Goal: Task Accomplishment & Management: Complete application form

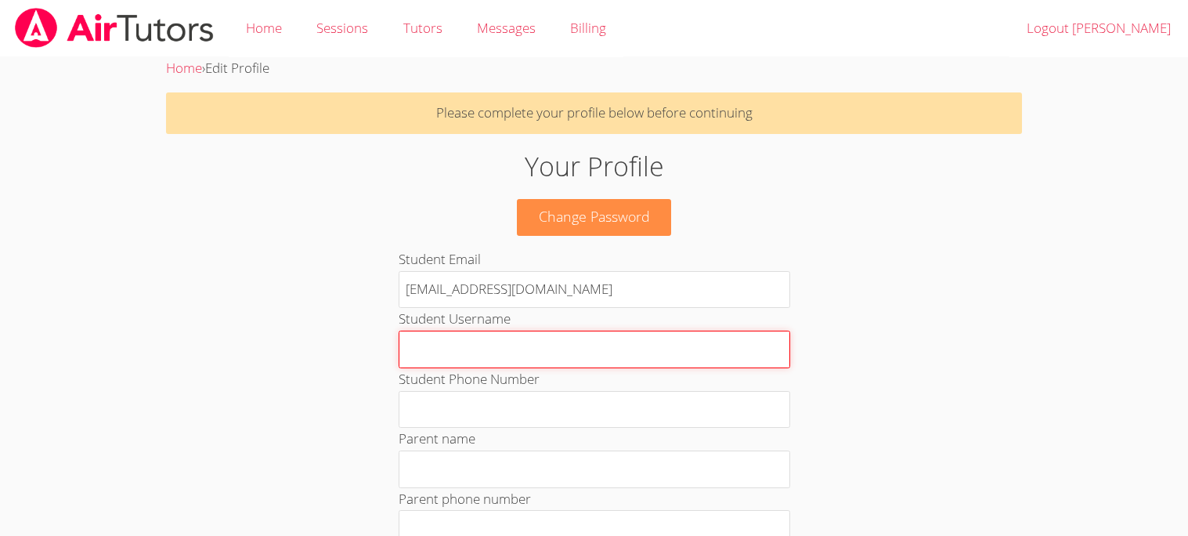
click at [597, 337] on input "Student Username" at bounding box center [595, 349] width 392 height 38
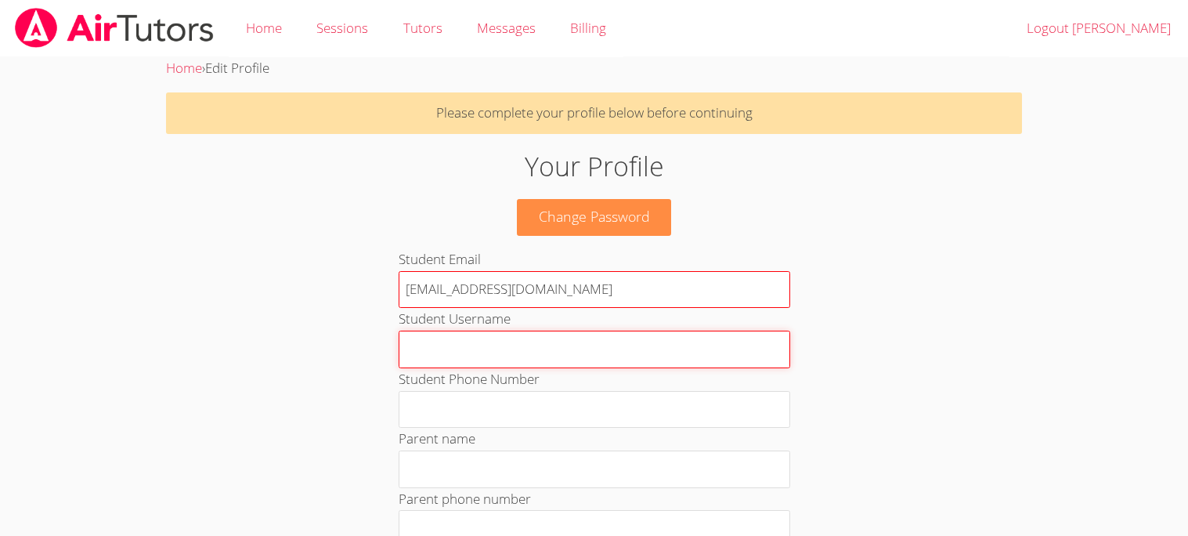
type input "L"
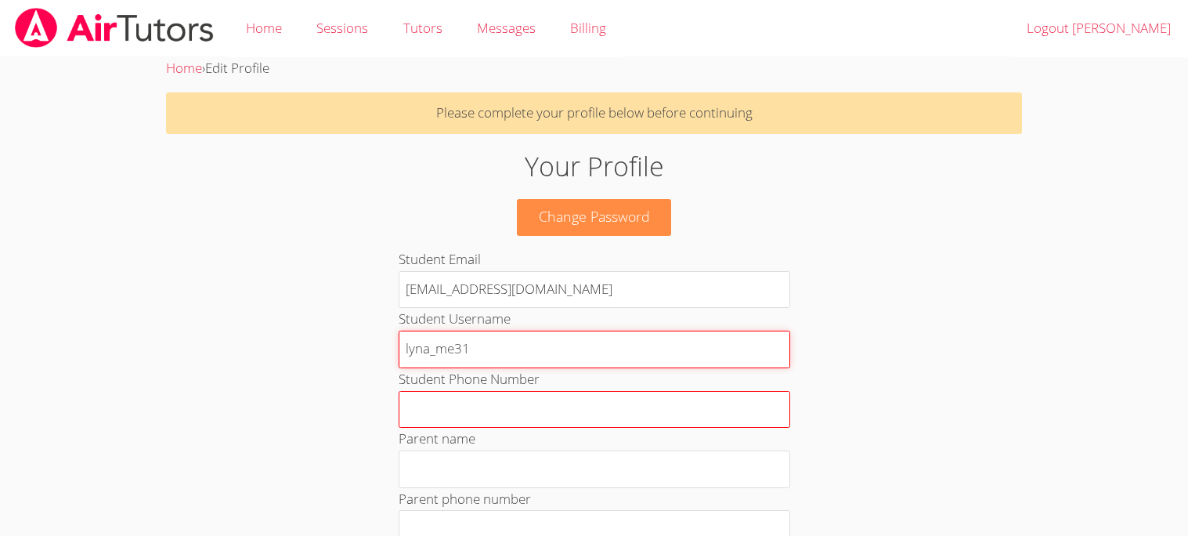
type input "lyna_me31"
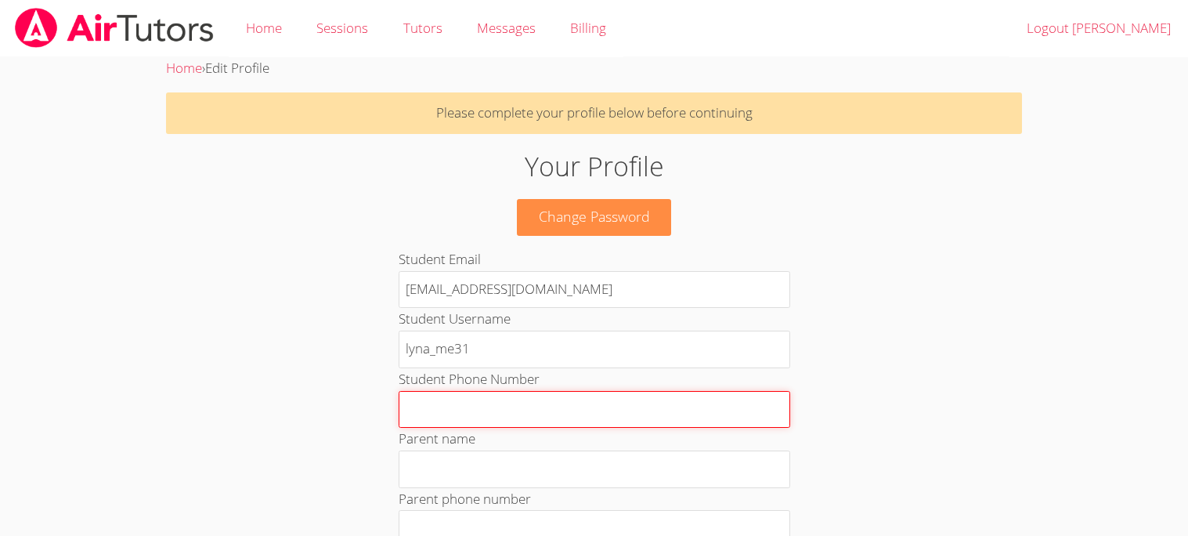
click at [618, 399] on input "Student Phone Number" at bounding box center [595, 410] width 392 height 38
type input "4352"
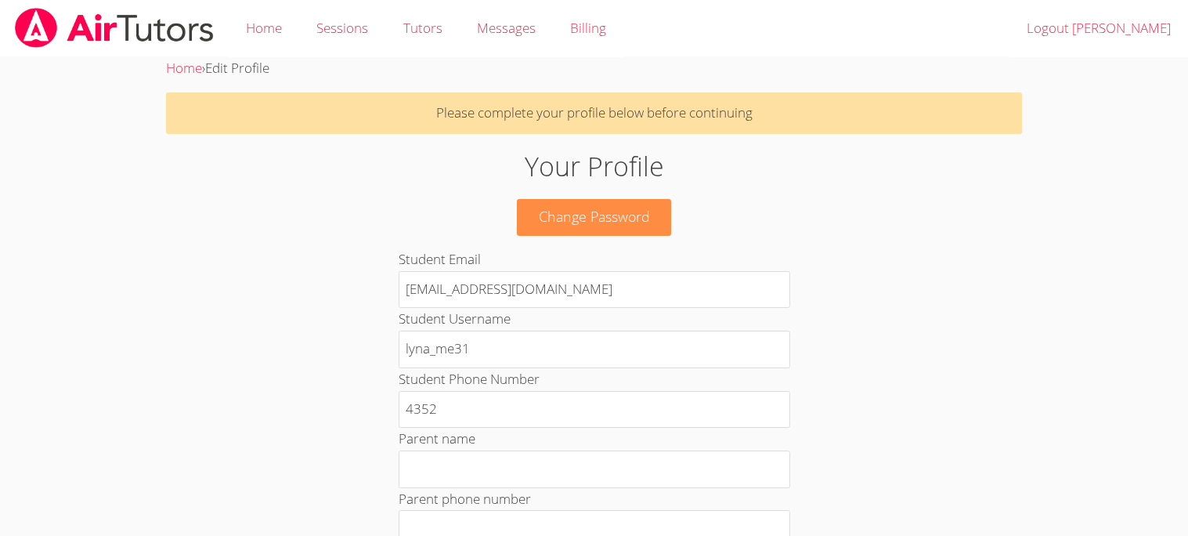
click at [583, 490] on div "Parent phone number This number will receive sms notifications." at bounding box center [595, 529] width 392 height 82
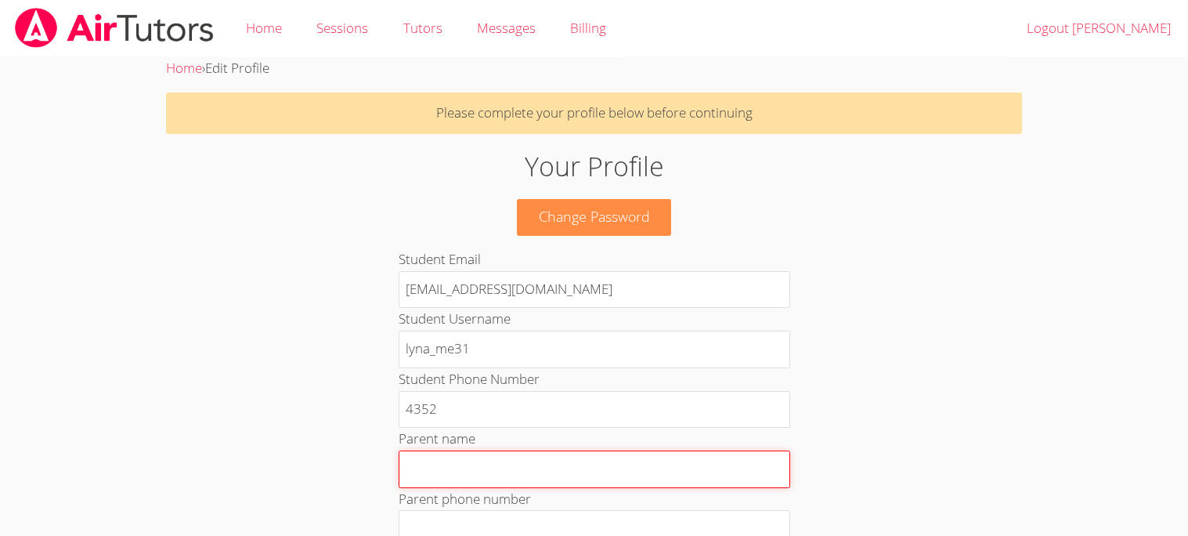
click at [577, 482] on input "Parent name" at bounding box center [595, 469] width 392 height 38
type input "seham"
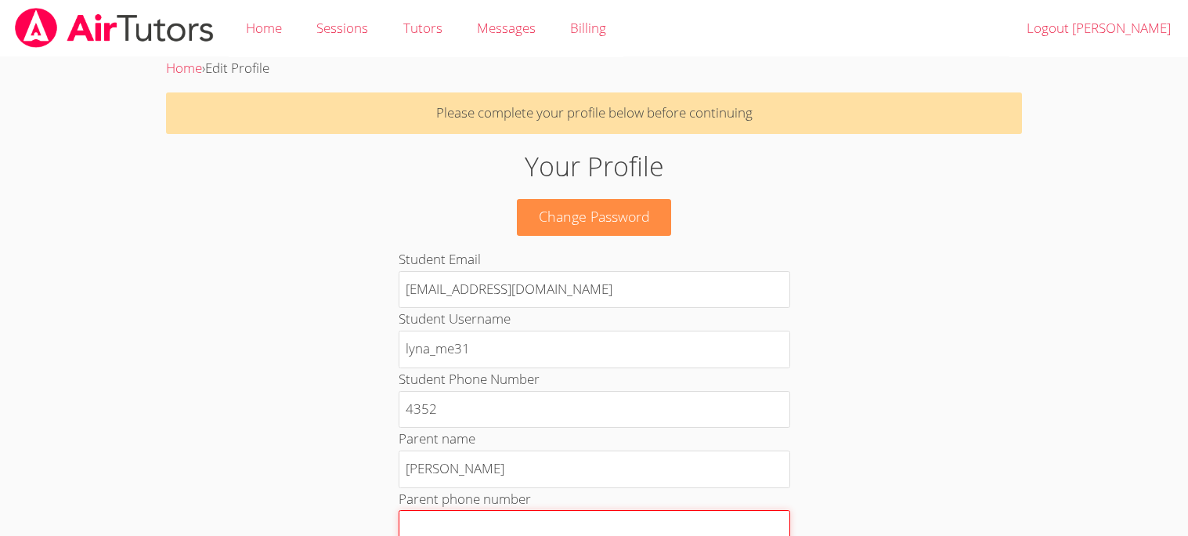
click at [486, 518] on input "Parent phone number" at bounding box center [595, 529] width 392 height 38
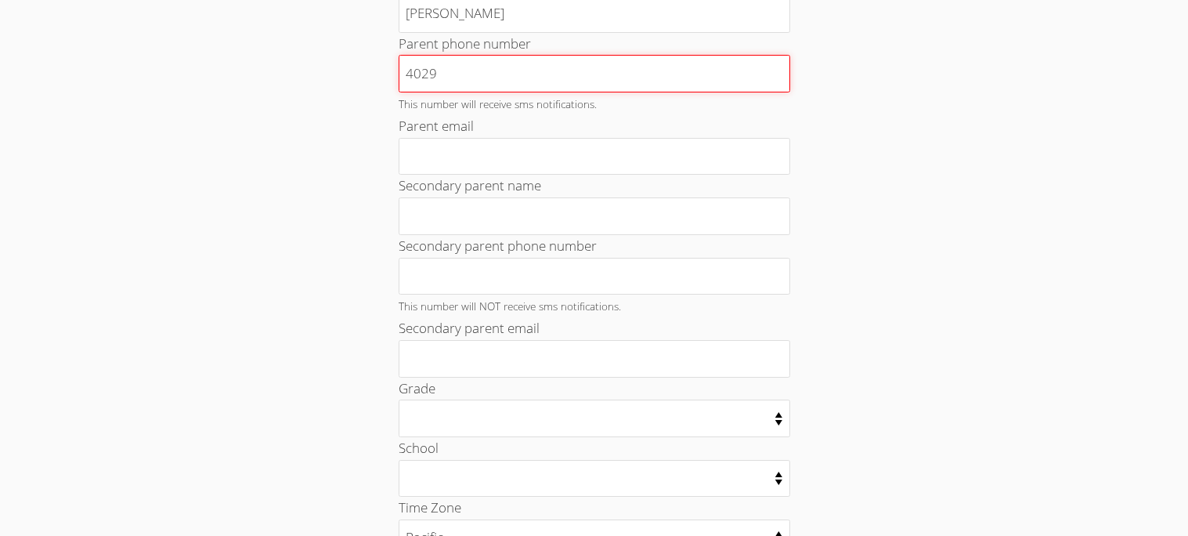
scroll to position [457, 0]
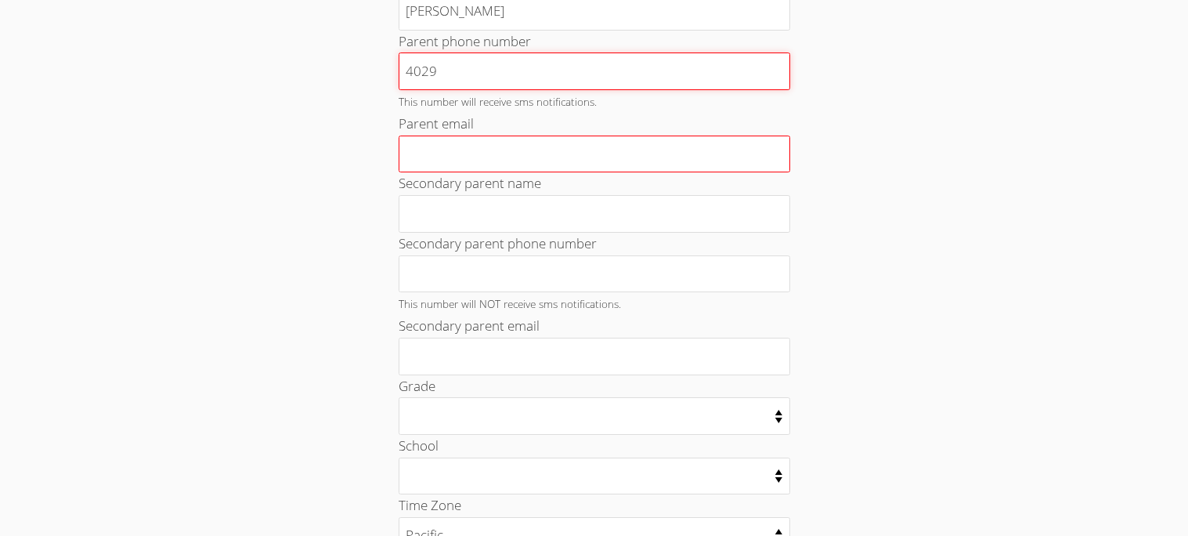
type input "4029"
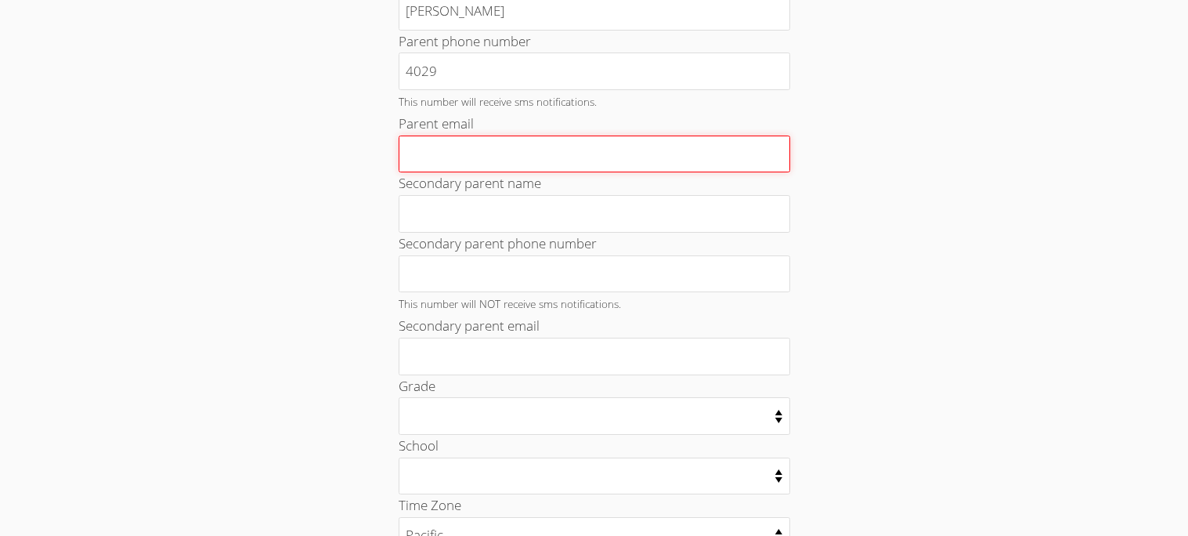
click at [705, 164] on input "Parent email" at bounding box center [595, 154] width 392 height 38
type input "S"
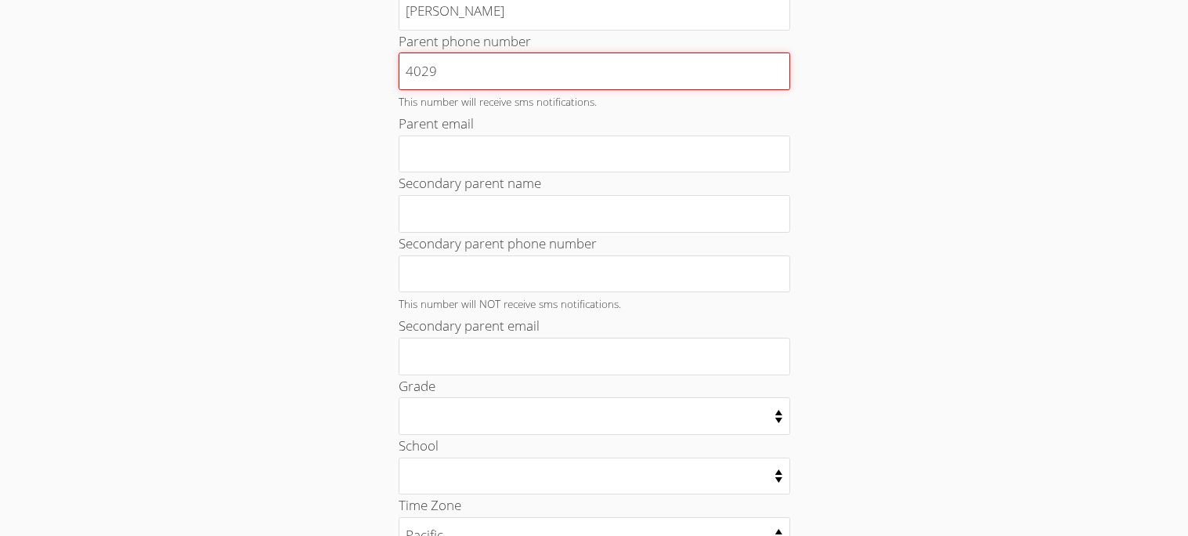
click at [673, 82] on input "4029" at bounding box center [595, 71] width 392 height 38
type input "4"
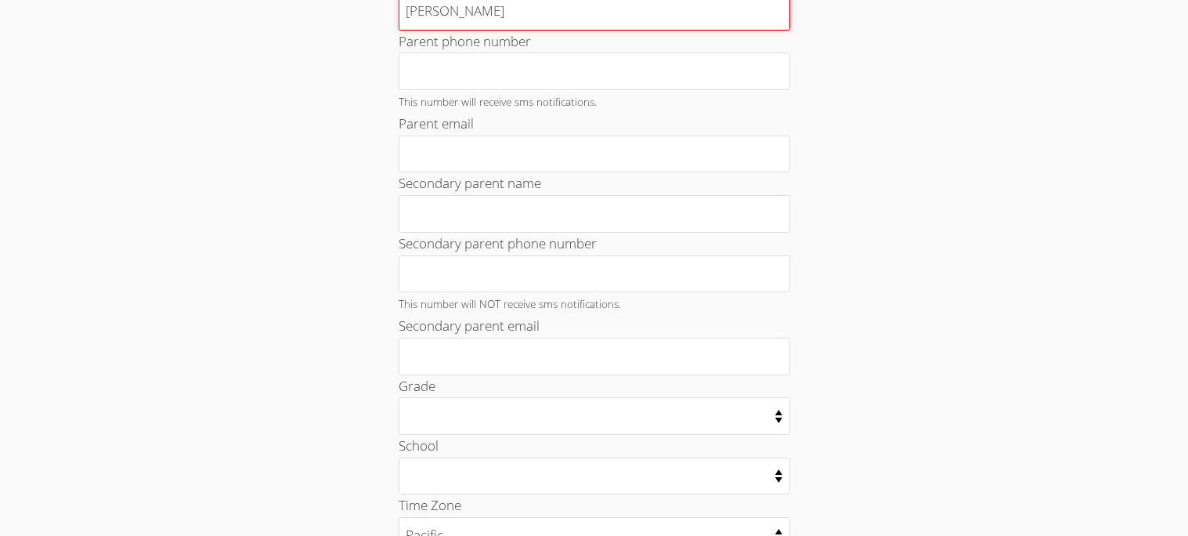
click at [655, 14] on input "seham" at bounding box center [595, 12] width 392 height 38
type input "s"
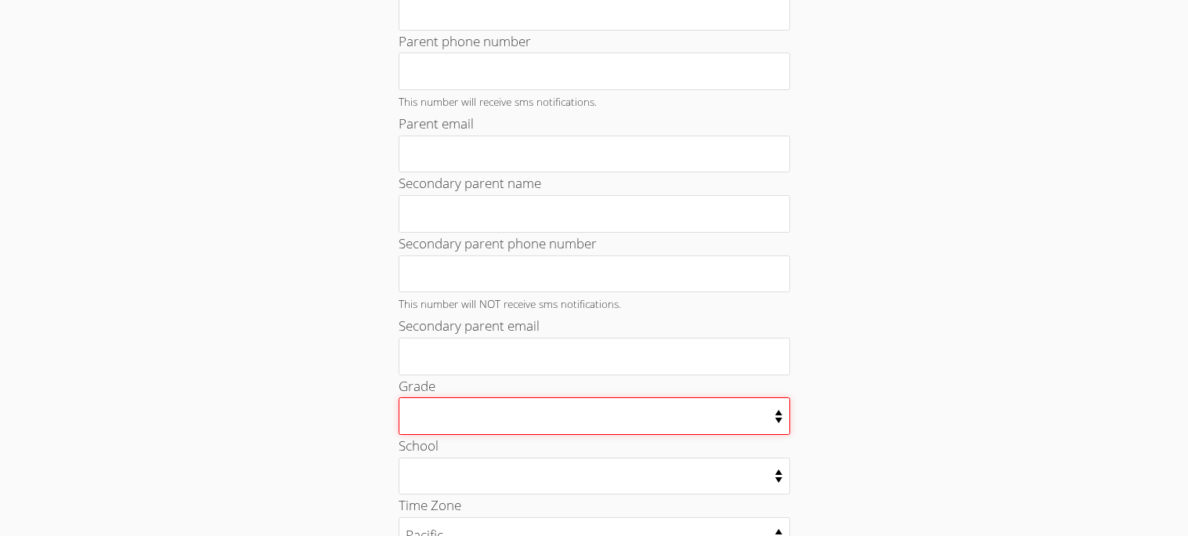
click at [779, 411] on select "Kindergarten 1st Grade 2nd Grade 3rd Grade 4th Grade 5th Grade 6th Grade 7th Gr…" at bounding box center [595, 415] width 392 height 37
select select "4"
click at [399, 399] on select "Kindergarten 1st Grade 2nd Grade 3rd Grade 4th Grade 5th Grade 6th Grade 7th Gr…" at bounding box center [595, 415] width 392 height 37
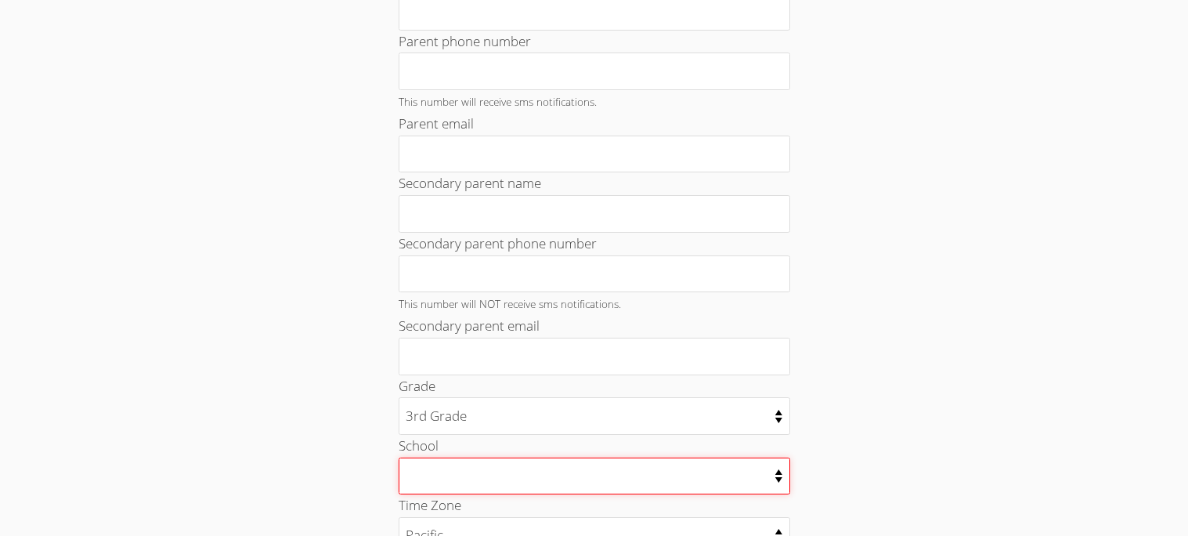
click at [482, 473] on select "Addams Middle School Anderson Elementary Billy Mitchell Elementary School FDR E…" at bounding box center [595, 475] width 392 height 37
select select "2939"
click at [399, 458] on select "Addams Middle School Anderson Elementary Billy Mitchell Elementary School FDR E…" at bounding box center [595, 475] width 392 height 37
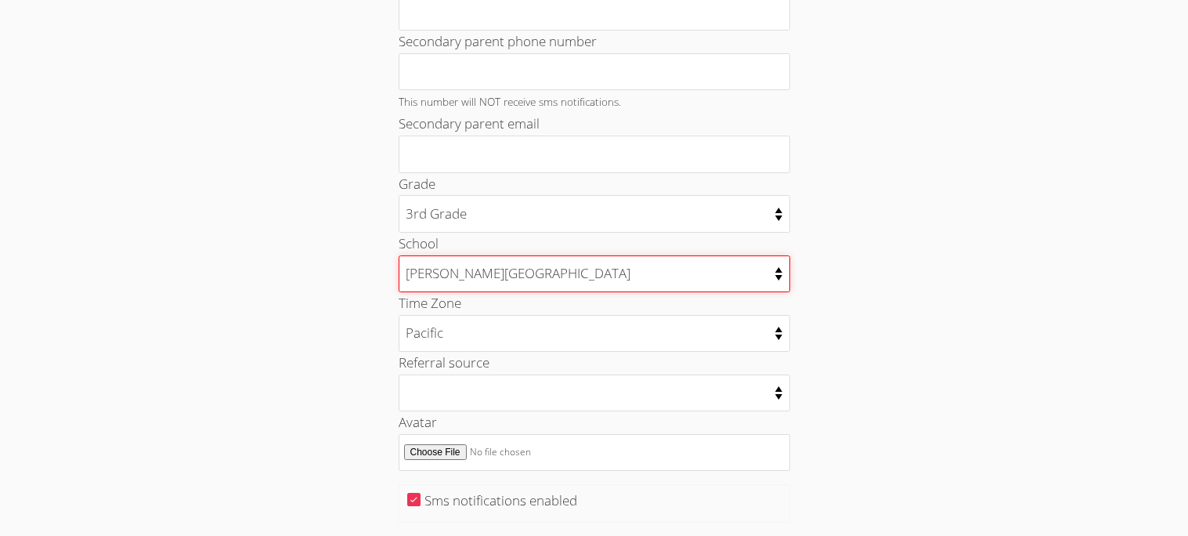
scroll to position [664, 0]
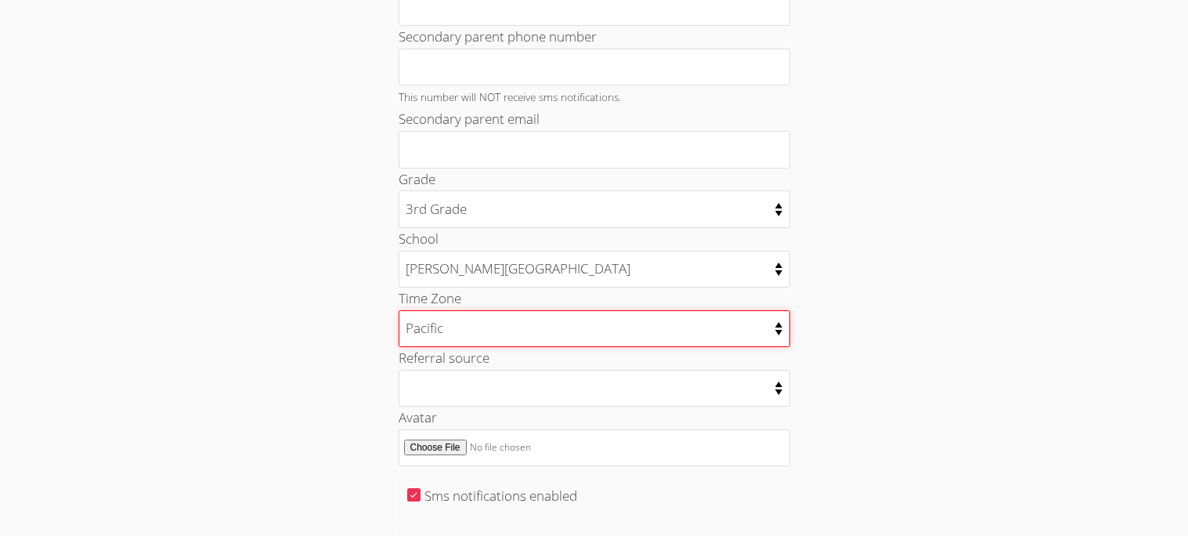
click at [737, 327] on select "Alaska Hawaii Pacific Arizona Mountain Central Eastern" at bounding box center [595, 328] width 392 height 37
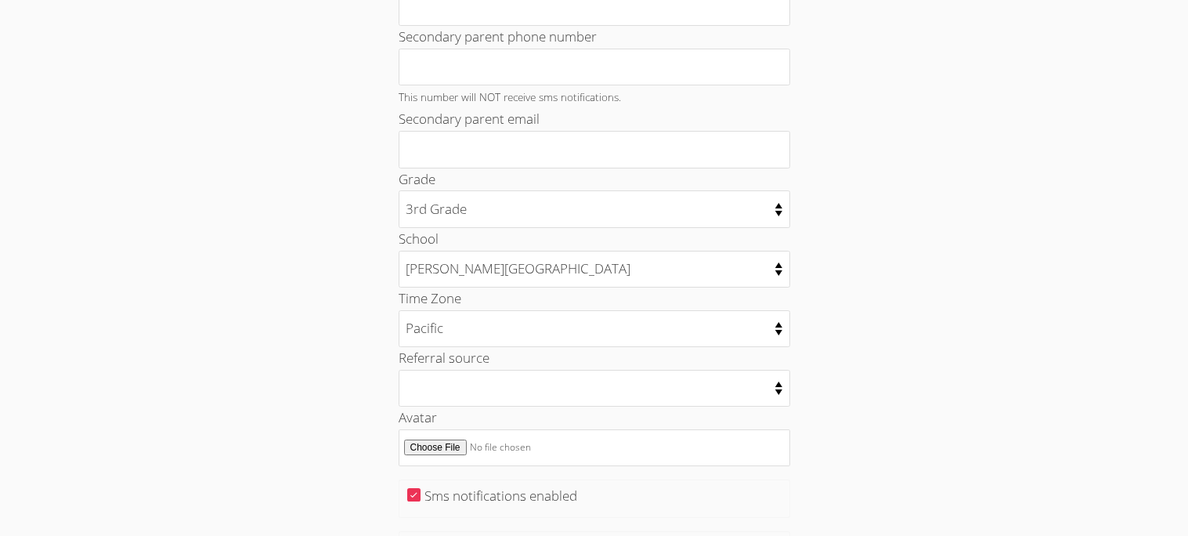
click at [919, 401] on div "Home › Edit Profile Please complete your profile below before continuing Your P…" at bounding box center [594, 40] width 891 height 1295
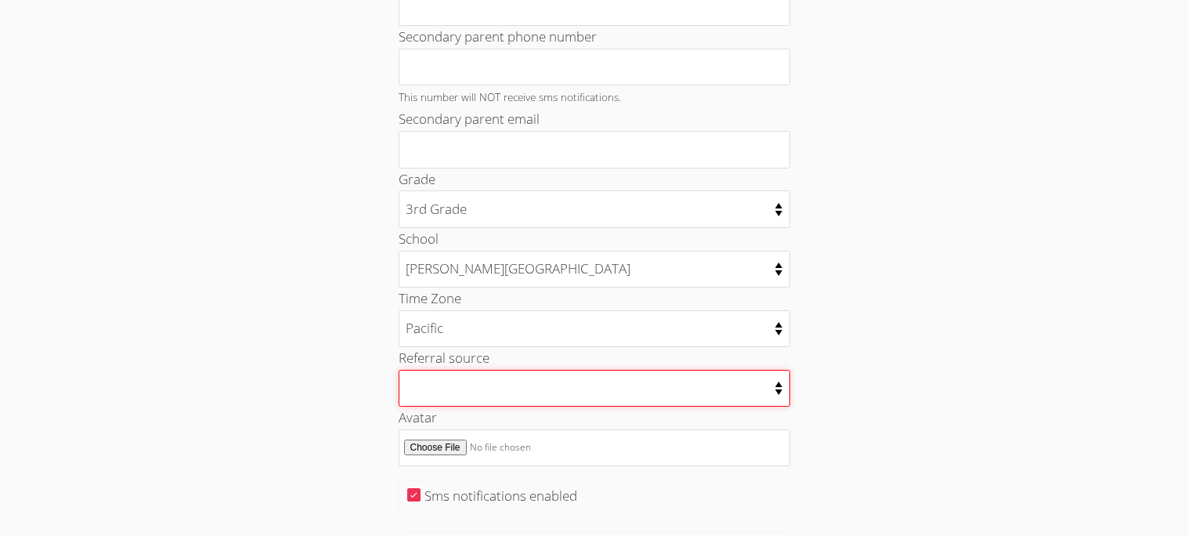
click at [780, 399] on select "College counselor Educational consultant Facebook Family referral Newspaper Sch…" at bounding box center [595, 388] width 392 height 37
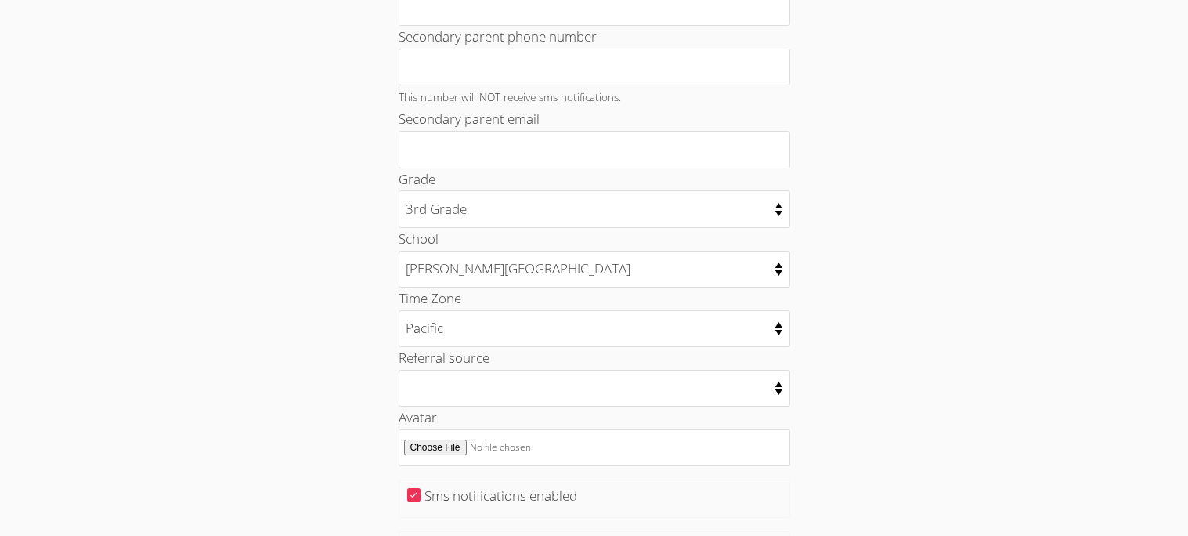
click at [800, 401] on div "Your Profile Change Password Student Email lyna_me31@lesdstudent.net Student Us…" at bounding box center [593, 57] width 641 height 1150
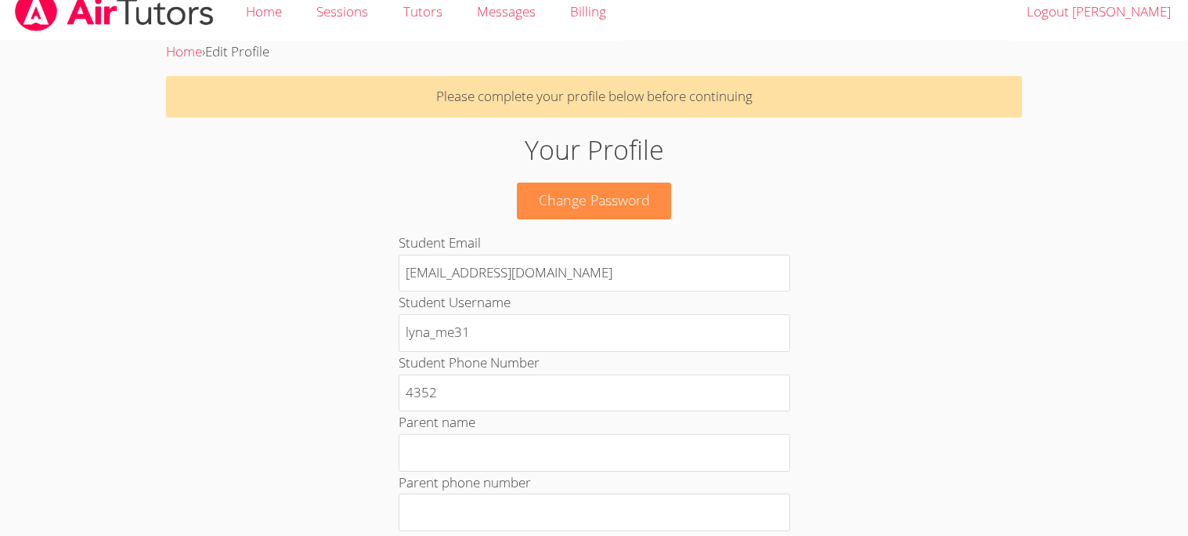
scroll to position [0, 0]
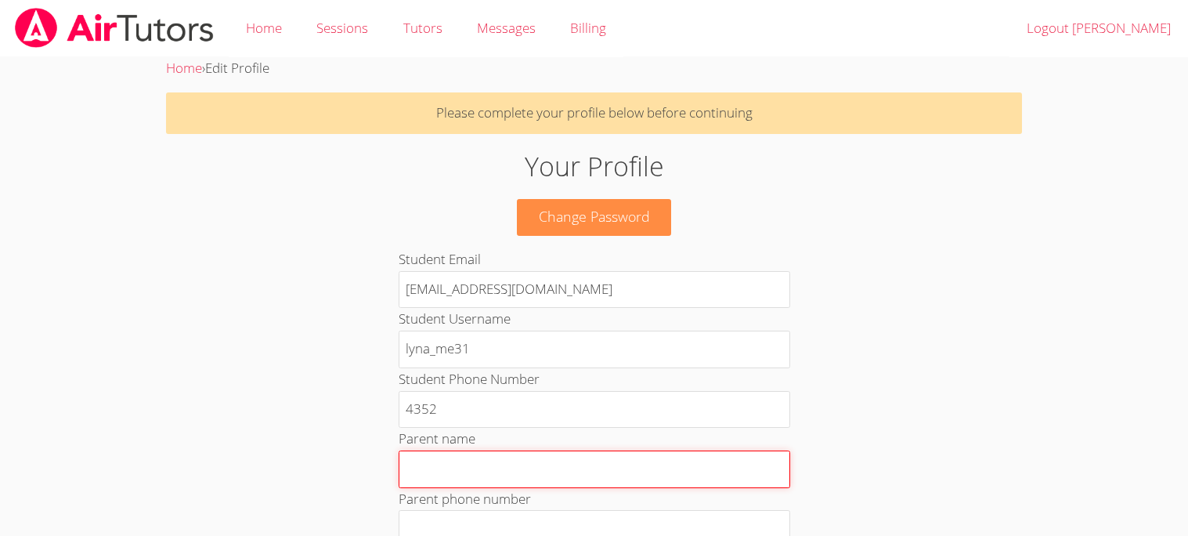
click at [512, 464] on input "Parent name" at bounding box center [595, 469] width 392 height 38
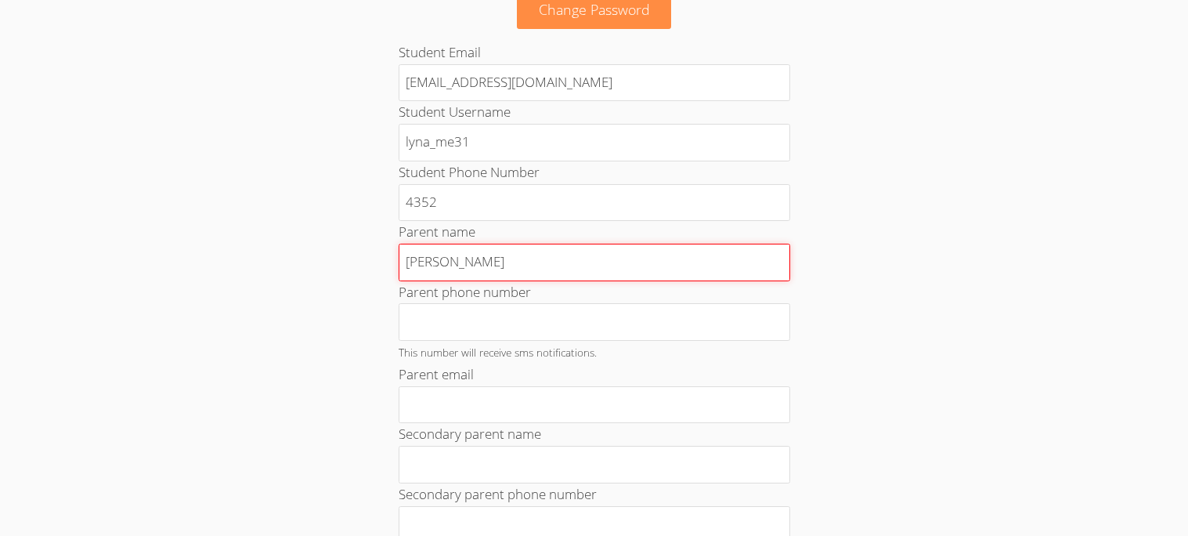
scroll to position [208, 0]
type input "sihaem loucif"
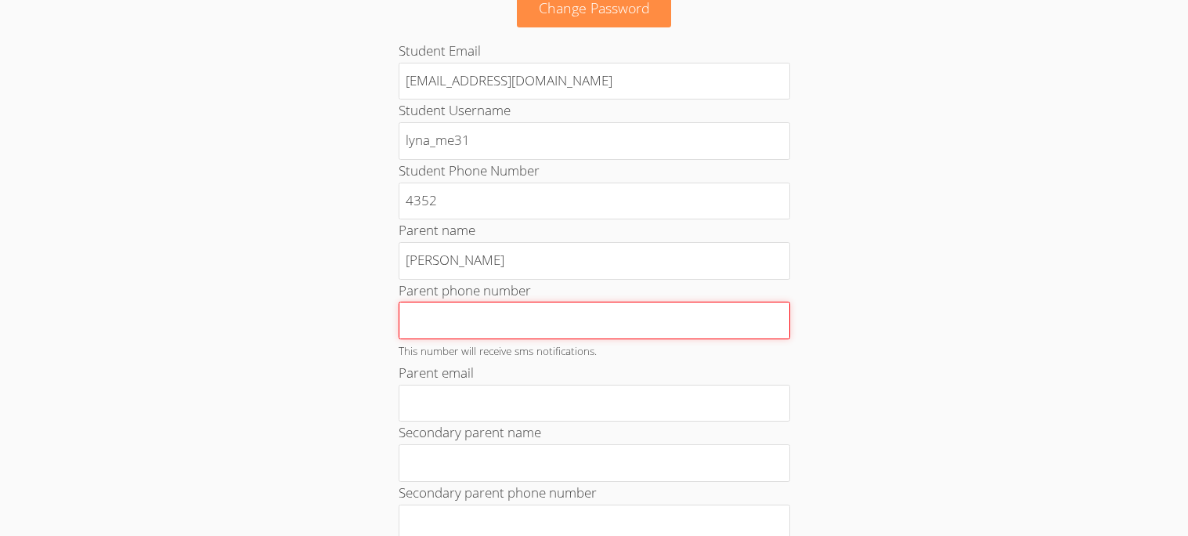
click at [593, 327] on input "Parent phone number" at bounding box center [595, 321] width 392 height 38
type input "4242008650"
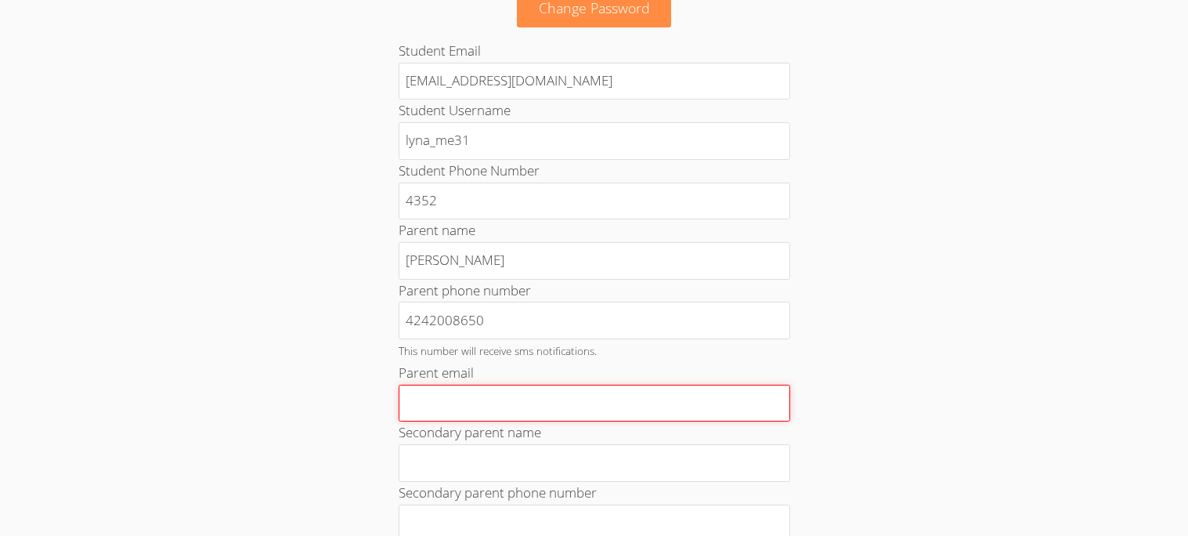
click at [538, 409] on input "Parent email" at bounding box center [595, 404] width 392 height 38
type input "sisi.sun09@gmail.com"
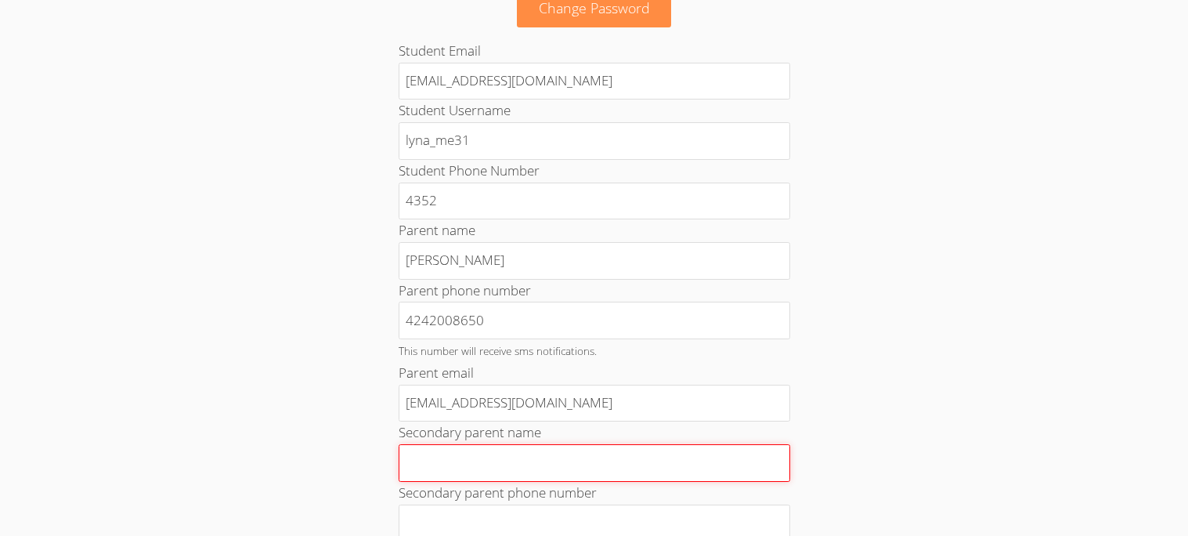
click at [486, 464] on input "Secondary parent name" at bounding box center [595, 463] width 392 height 38
type input "amine meddah"
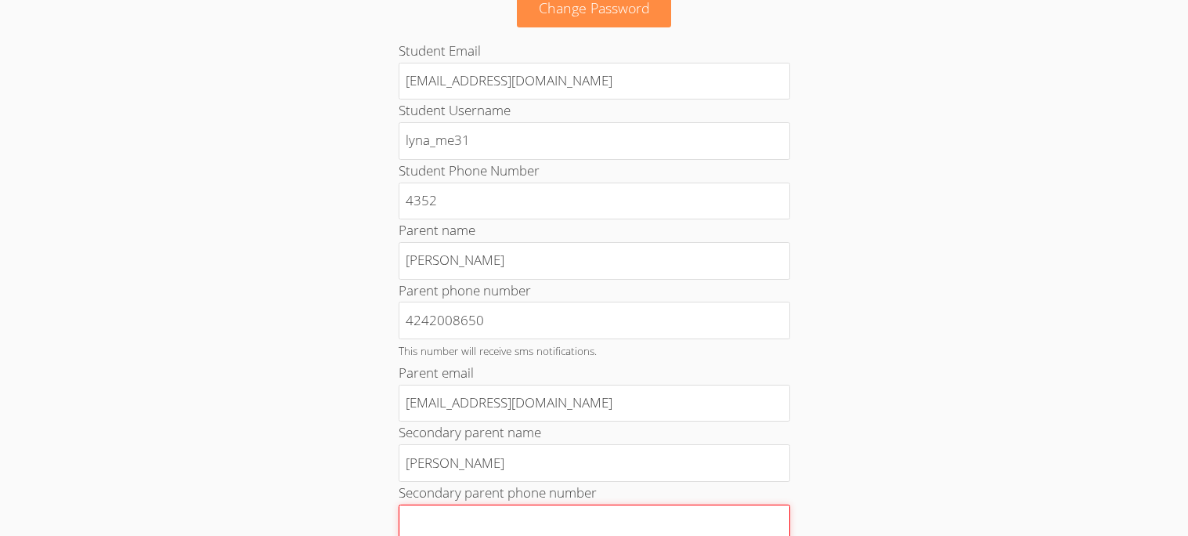
click at [692, 529] on input "Secondary parent phone number" at bounding box center [595, 523] width 392 height 38
click at [986, 448] on div "Home › Edit Profile Please complete your profile below before continuing Your P…" at bounding box center [594, 496] width 891 height 1295
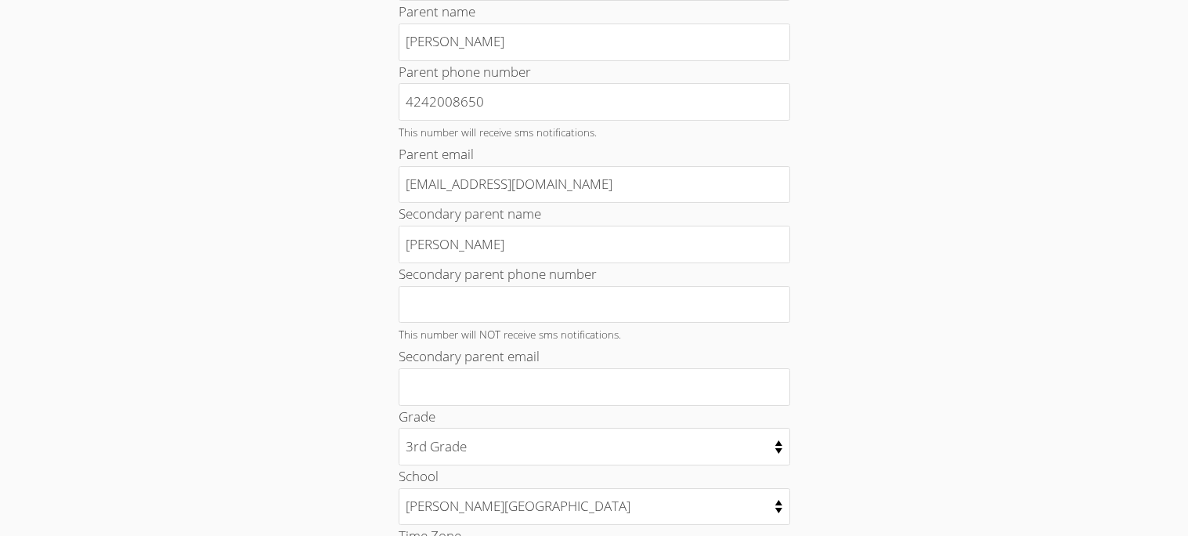
scroll to position [428, 0]
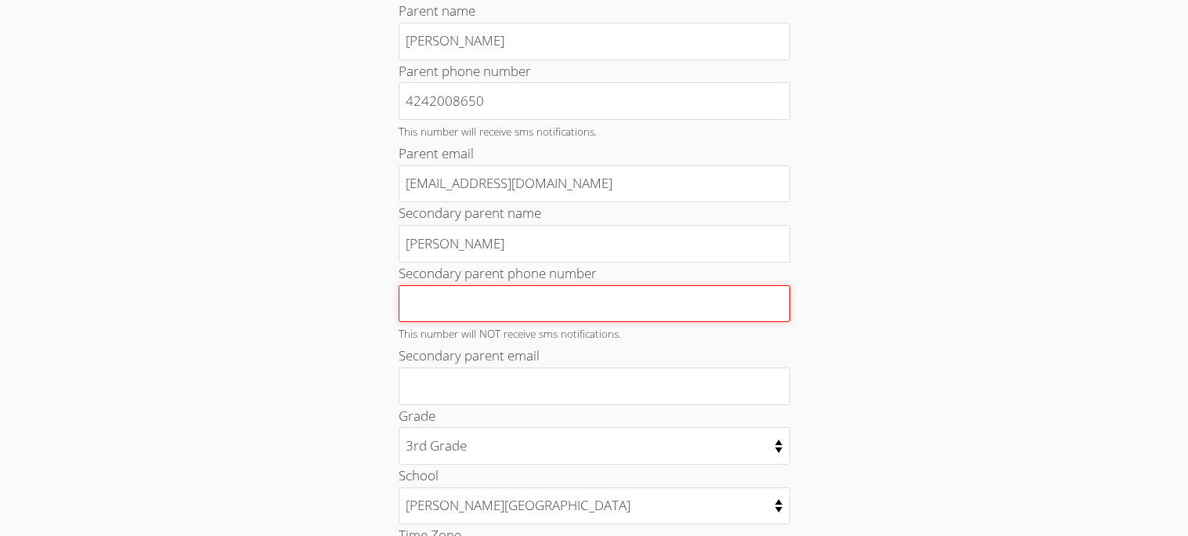
click at [442, 321] on input "Secondary parent phone number" at bounding box center [595, 304] width 392 height 38
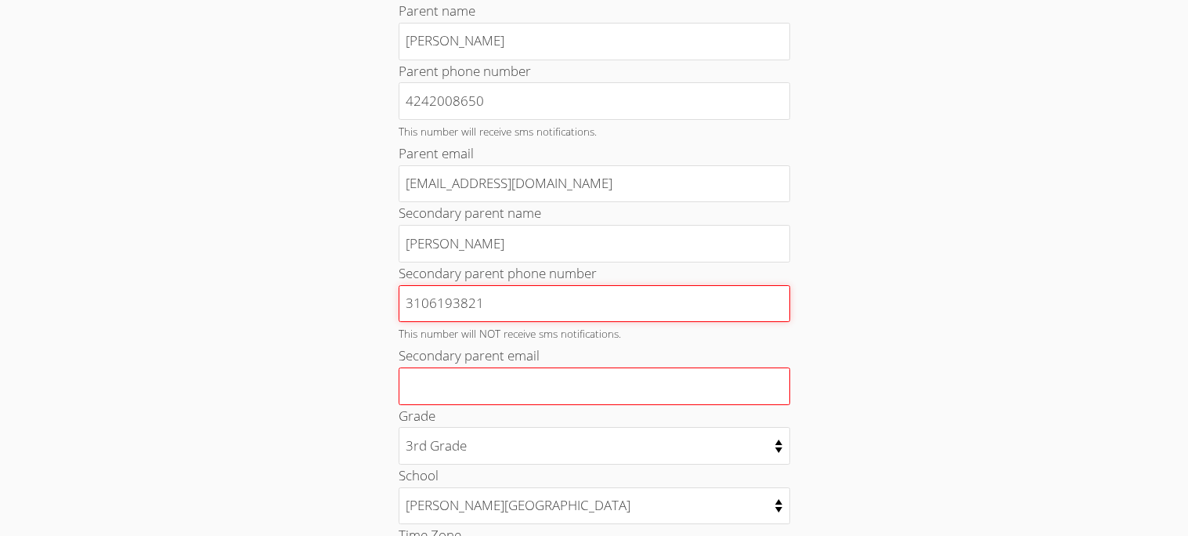
type input "3106193821"
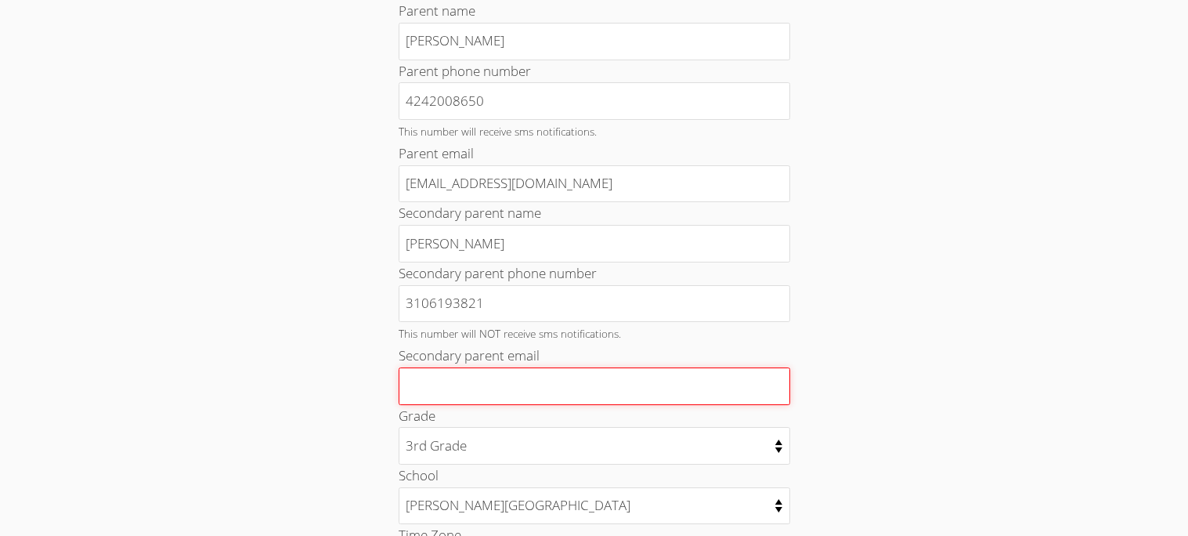
click at [432, 385] on input "Secondary parent email" at bounding box center [595, 386] width 392 height 38
type input "amine_med52@hotmail.com"
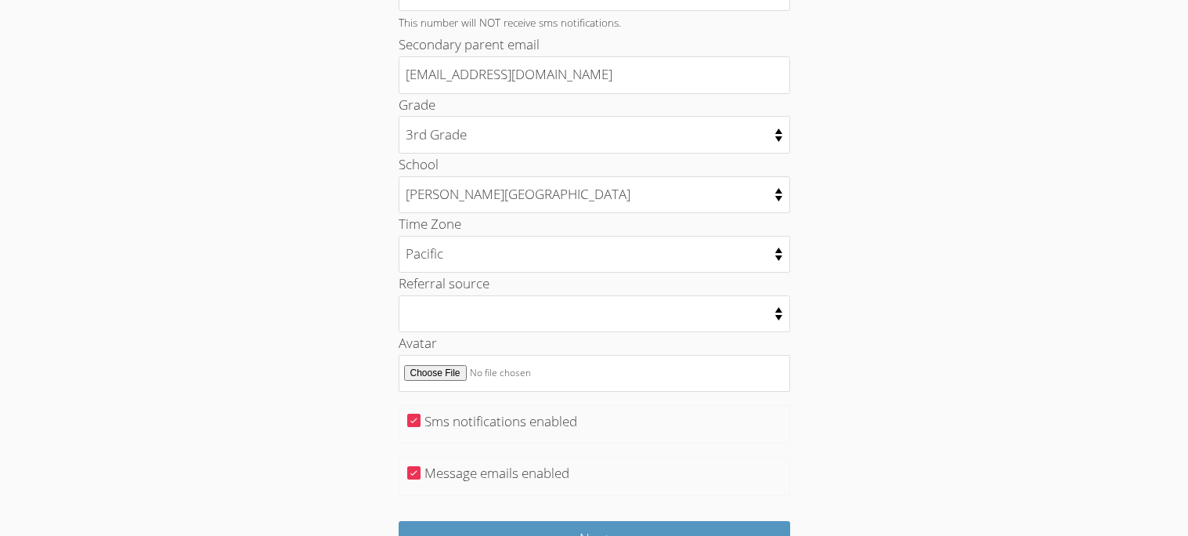
scroll to position [741, 0]
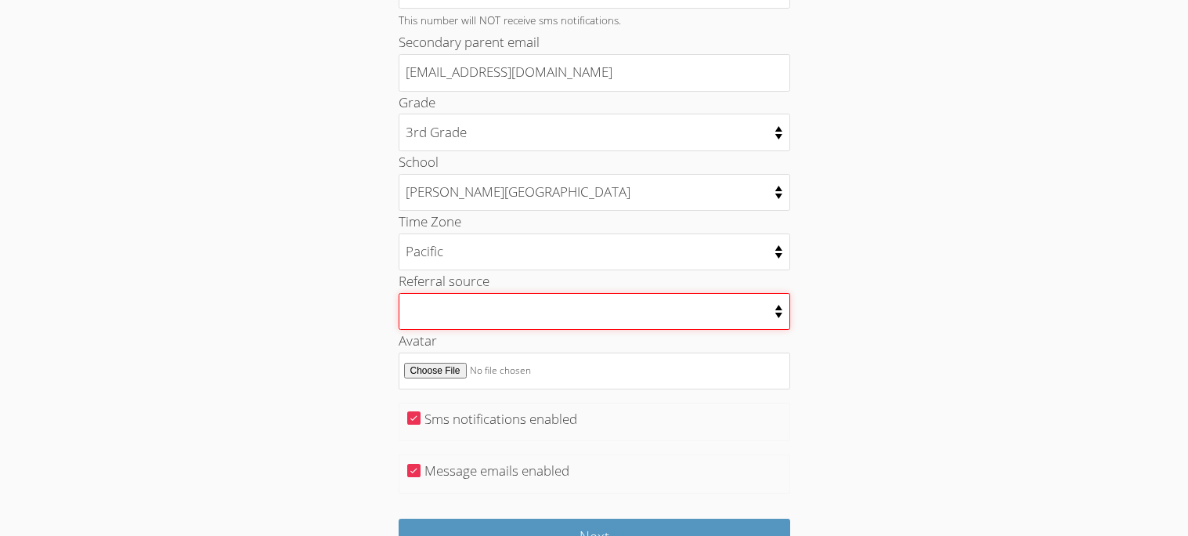
click at [780, 313] on select "College counselor Educational consultant Facebook Family referral Newspaper Sch…" at bounding box center [595, 311] width 392 height 37
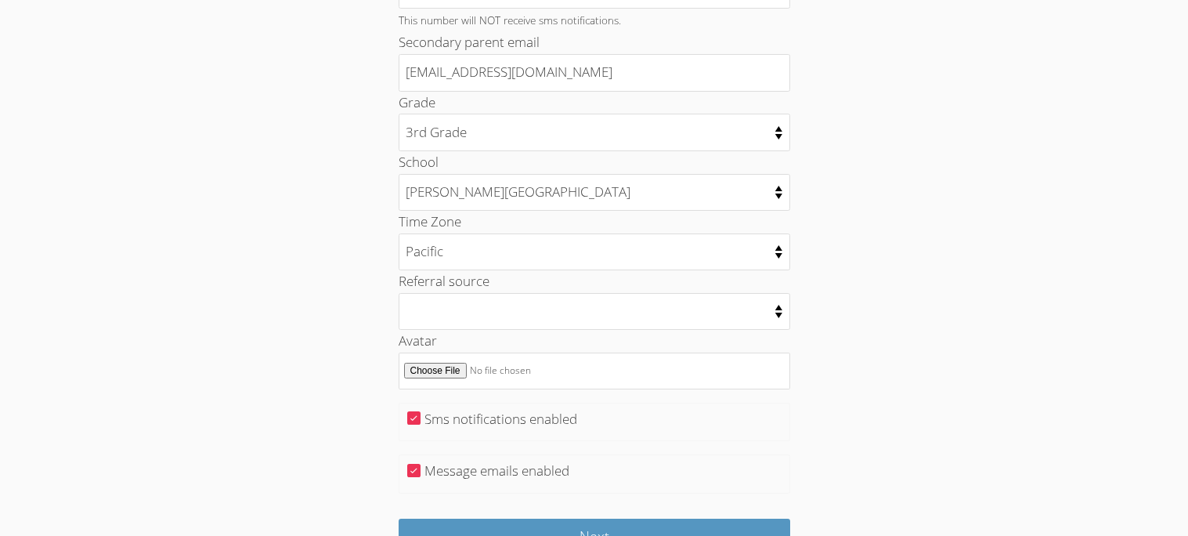
drag, startPoint x: 1150, startPoint y: 493, endPoint x: 1160, endPoint y: 507, distance: 16.3
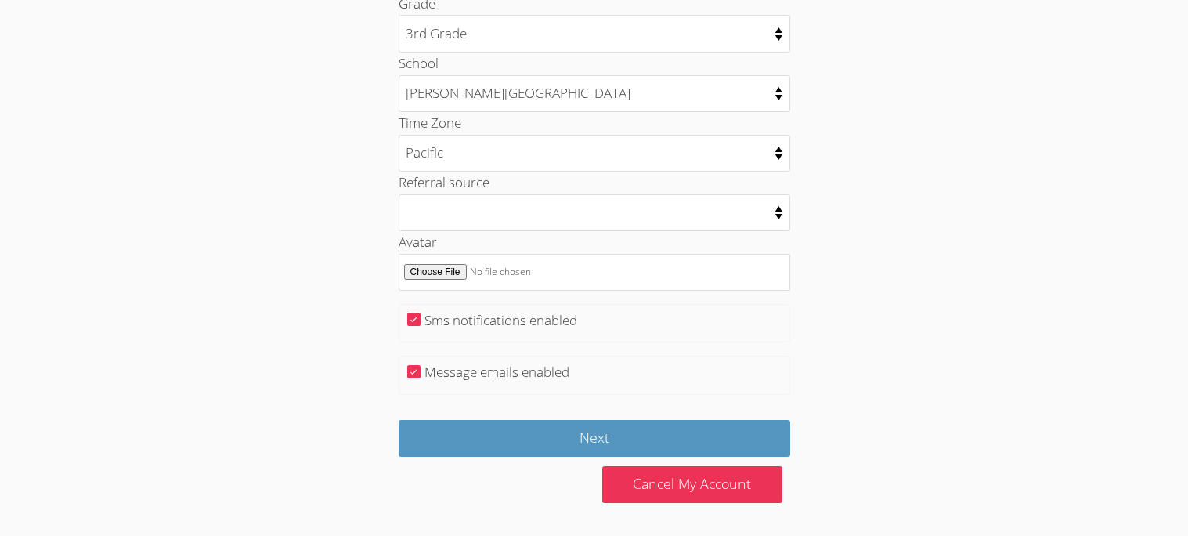
scroll to position [843, 0]
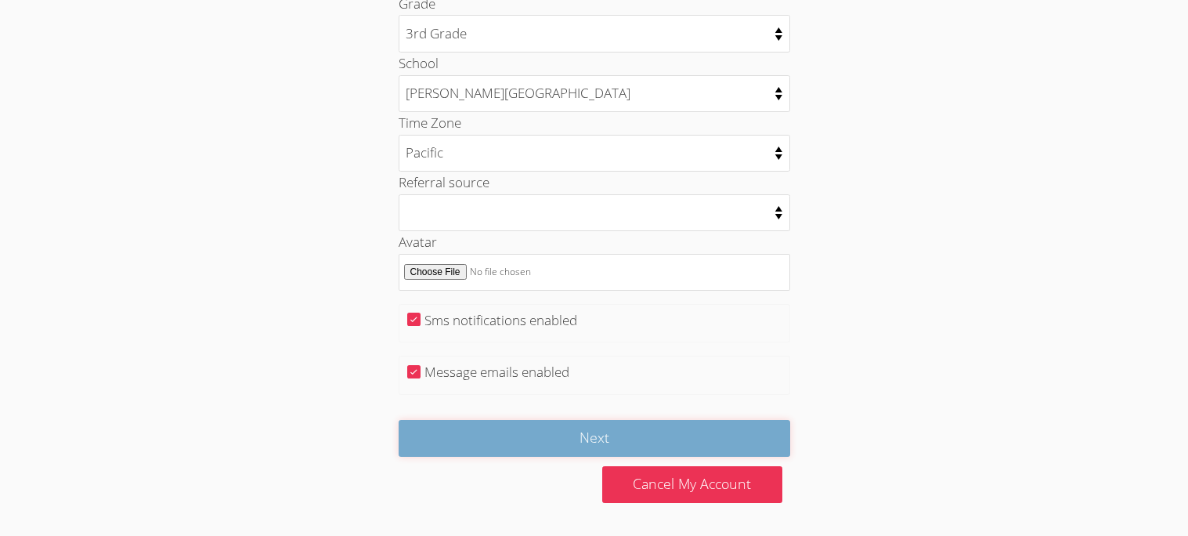
click at [525, 440] on input "Next" at bounding box center [595, 438] width 392 height 37
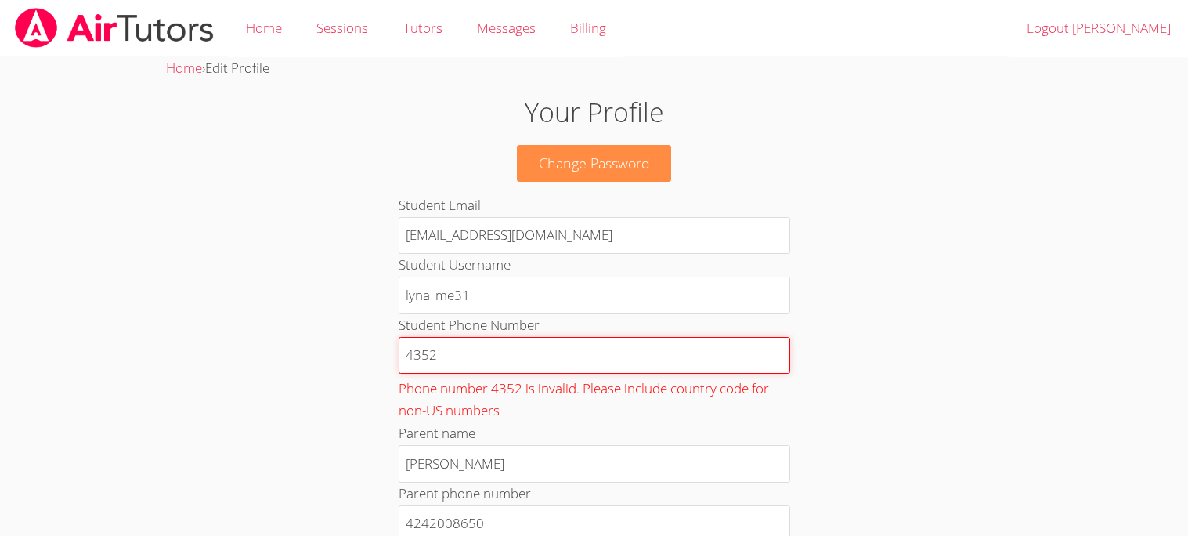
click at [450, 356] on input "4352" at bounding box center [595, 356] width 392 height 38
type input "4"
click at [459, 369] on input "4242008650" at bounding box center [595, 356] width 392 height 38
type input "4242008650"
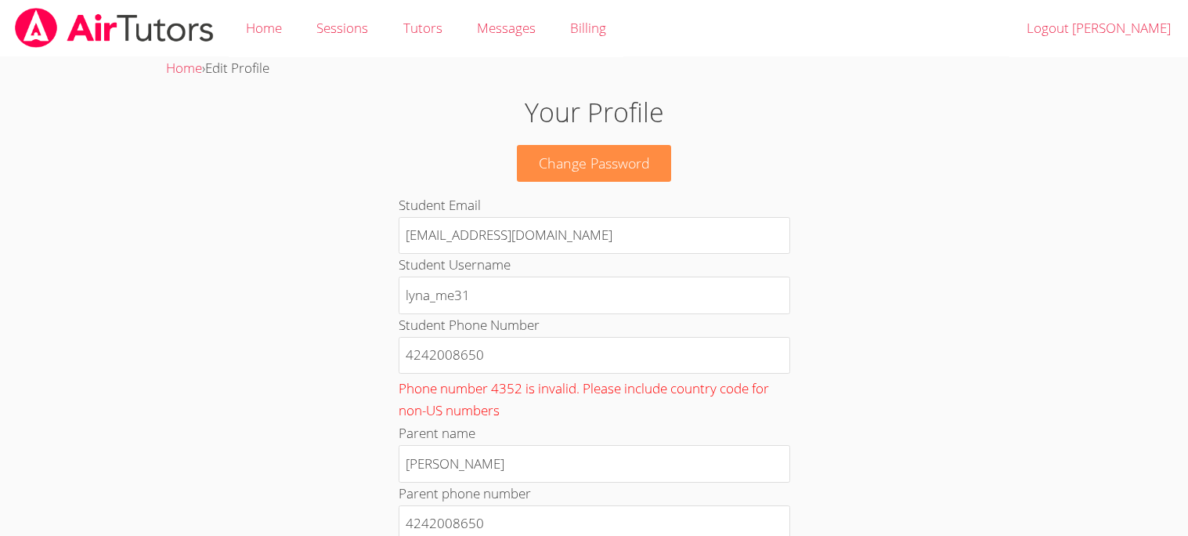
drag, startPoint x: 876, startPoint y: 186, endPoint x: 806, endPoint y: 204, distance: 72.2
click at [368, 128] on h1 "Your Profile" at bounding box center [593, 112] width 641 height 40
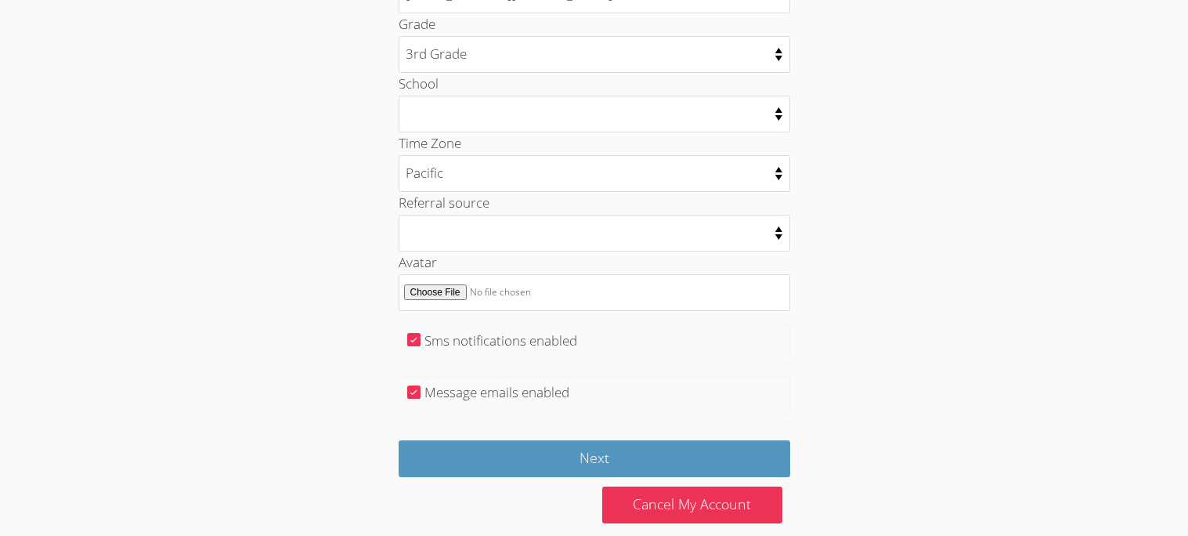
scroll to position [837, 0]
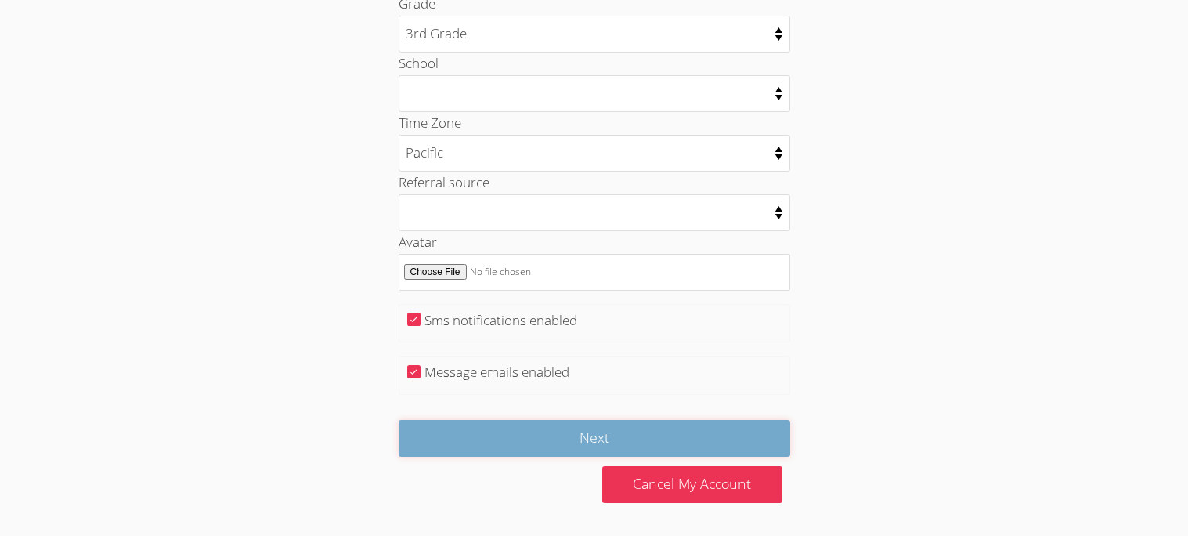
click at [542, 434] on input "Next" at bounding box center [595, 438] width 392 height 37
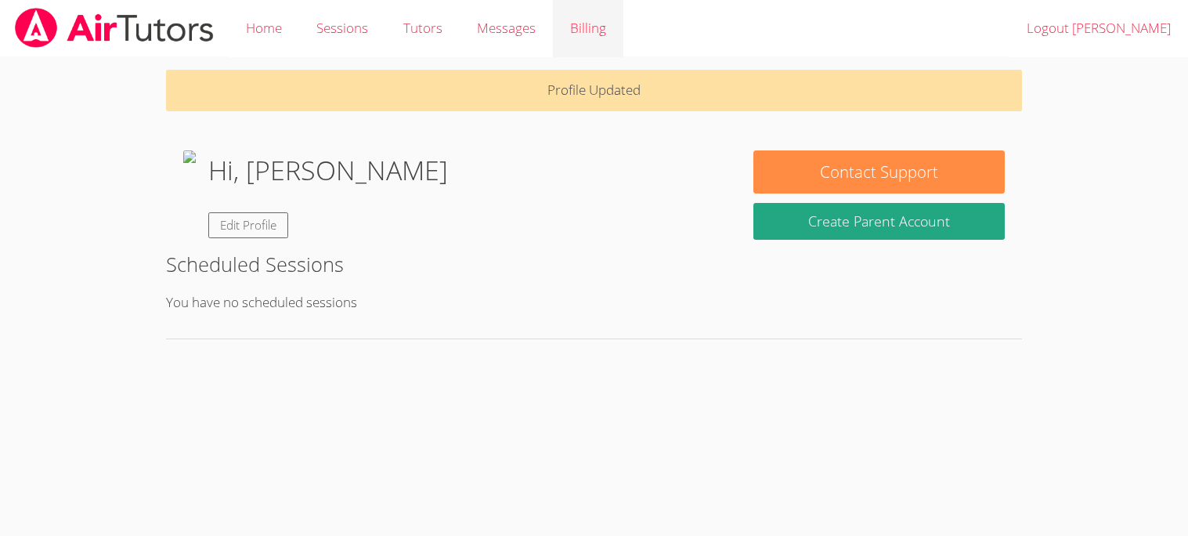
click at [587, 35] on link "Billing" at bounding box center [588, 28] width 70 height 57
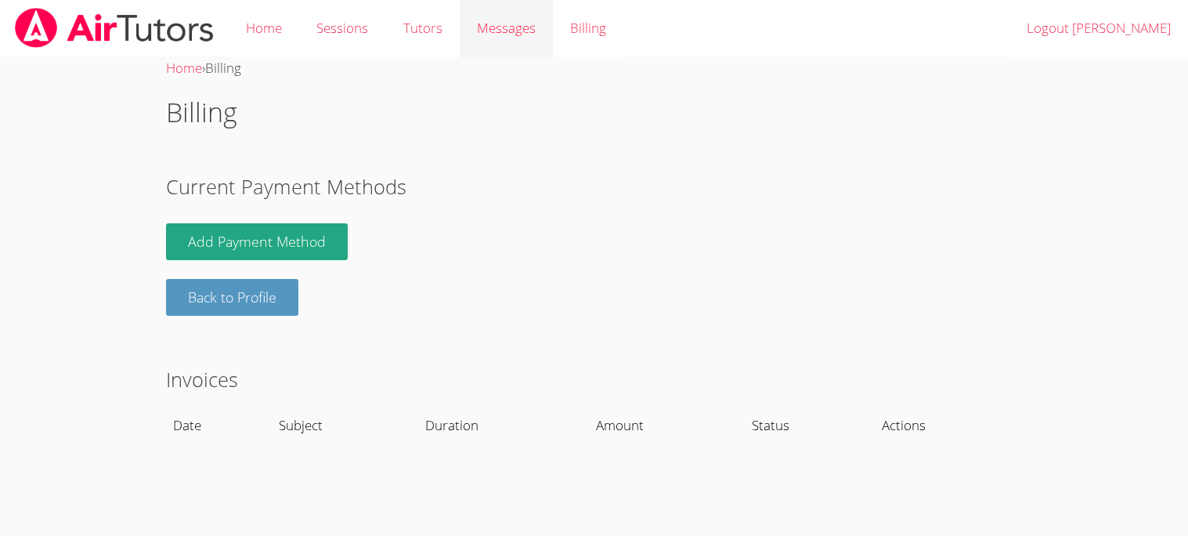
click at [503, 17] on div "Messages" at bounding box center [506, 28] width 59 height 23
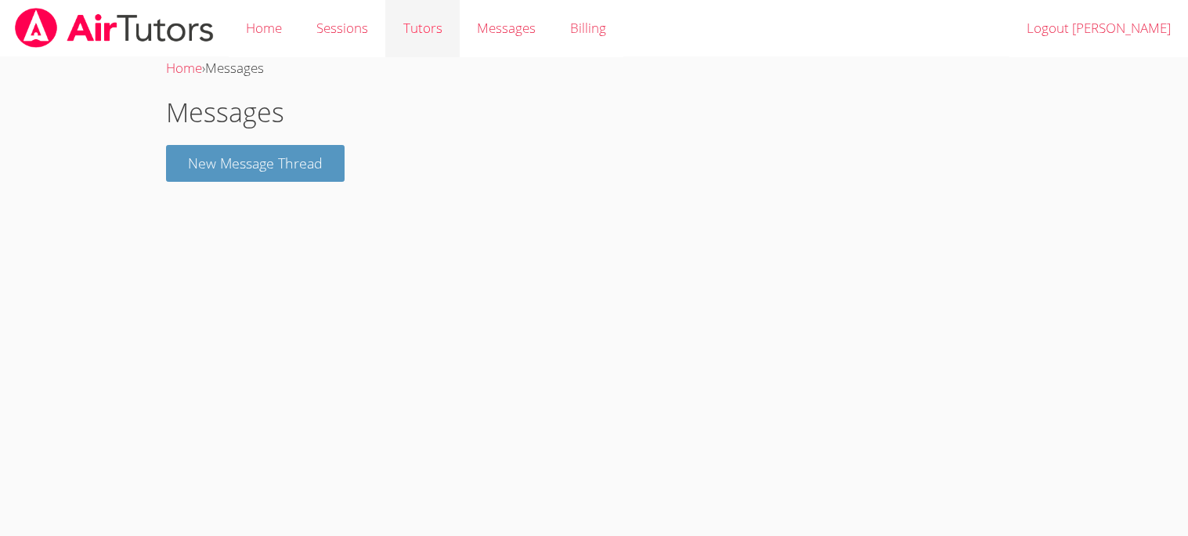
click at [443, 31] on link "Tutors" at bounding box center [422, 28] width 74 height 57
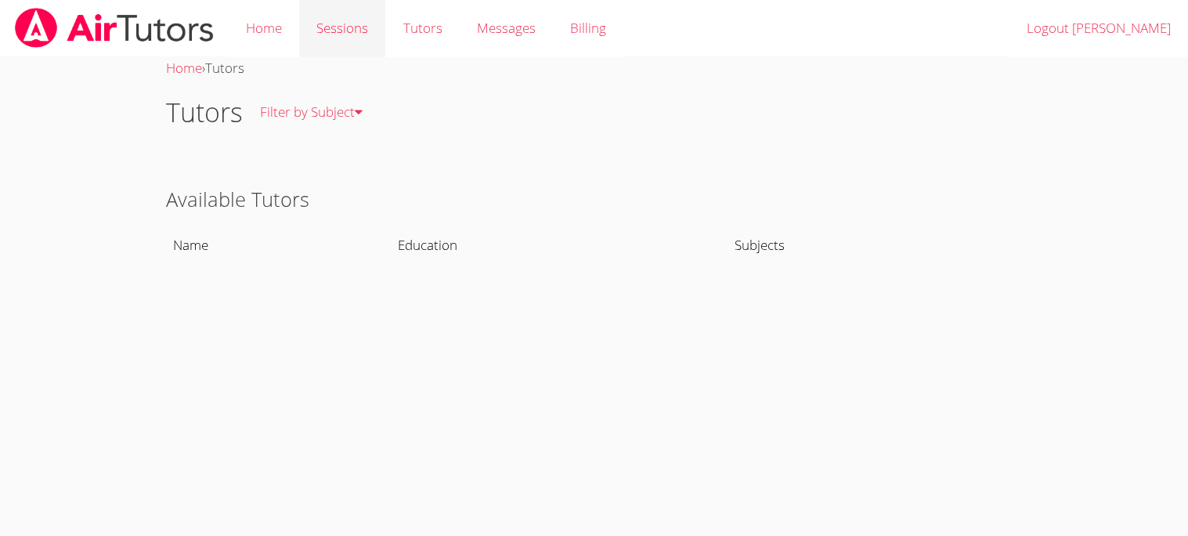
click at [367, 34] on link "Sessions" at bounding box center [342, 28] width 86 height 57
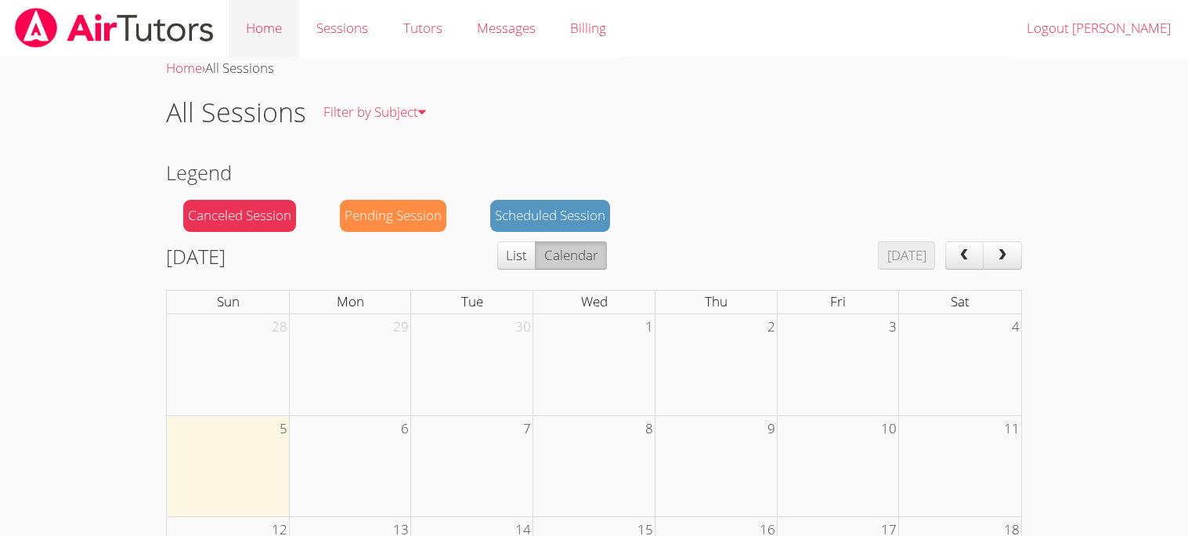
click at [281, 31] on link "Home" at bounding box center [264, 28] width 70 height 57
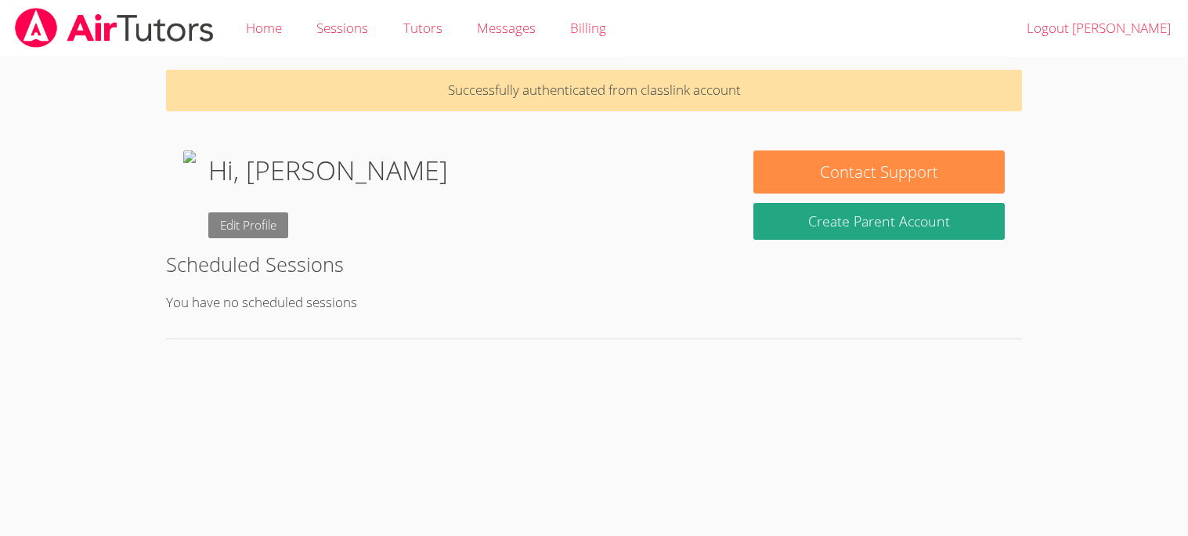
click at [288, 219] on link "Edit Profile" at bounding box center [248, 225] width 80 height 26
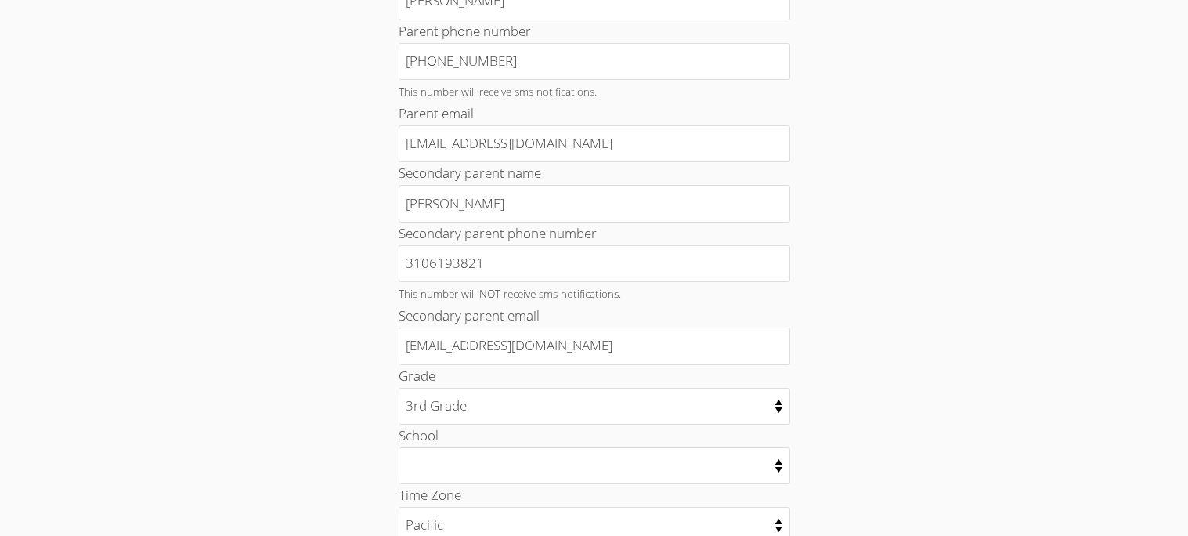
scroll to position [415, 0]
drag, startPoint x: 1186, startPoint y: 70, endPoint x: 1185, endPoint y: 271, distance: 200.5
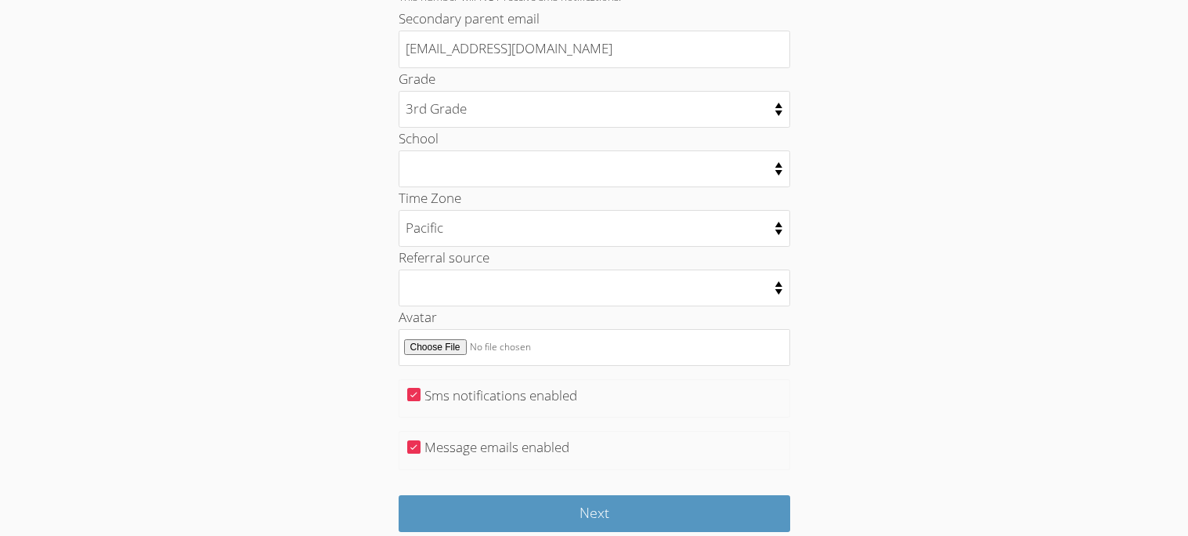
scroll to position [714, 0]
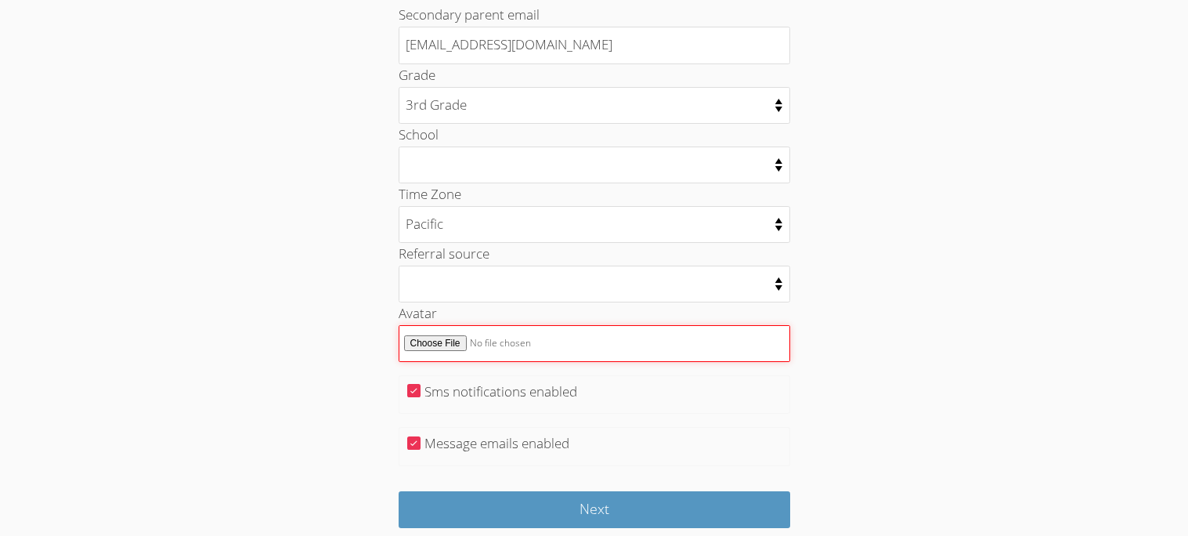
click at [460, 338] on input "Avatar" at bounding box center [595, 343] width 392 height 37
type input "C:\fakepath\images.jpeg"
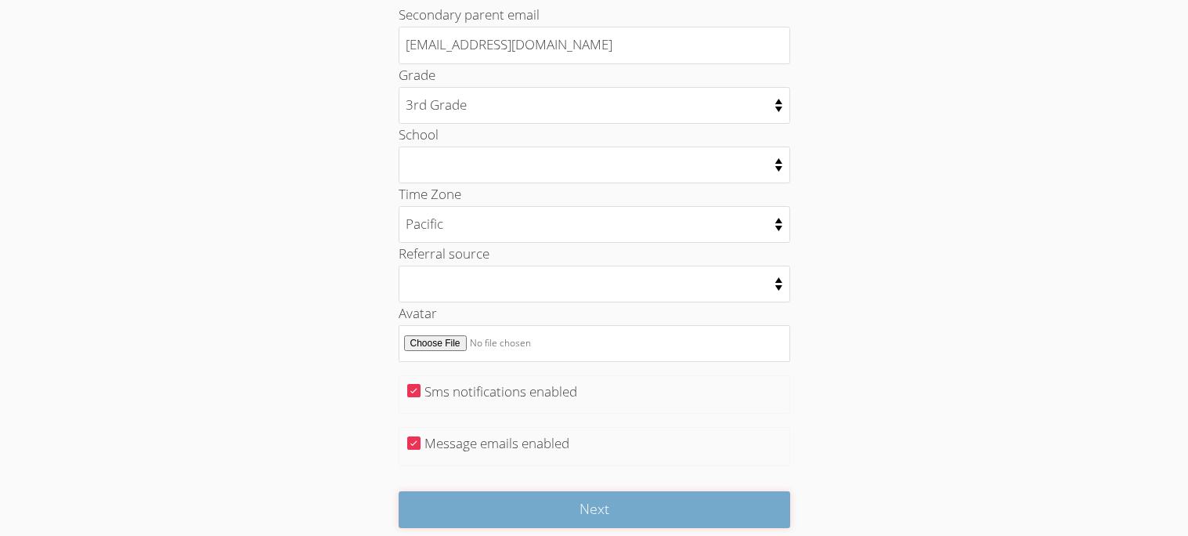
click at [778, 496] on input "Next" at bounding box center [595, 509] width 392 height 37
